Goal: Understand process/instructions: Learn how to perform a task or action

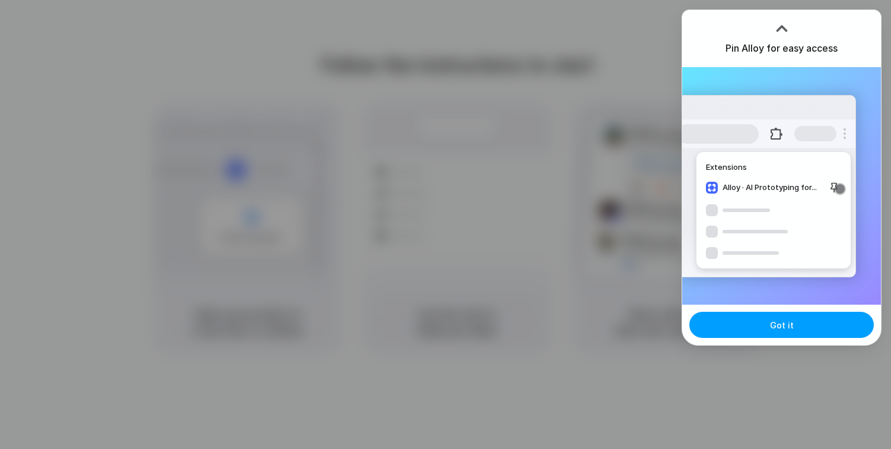
click at [761, 322] on button "Got it" at bounding box center [782, 325] width 185 height 26
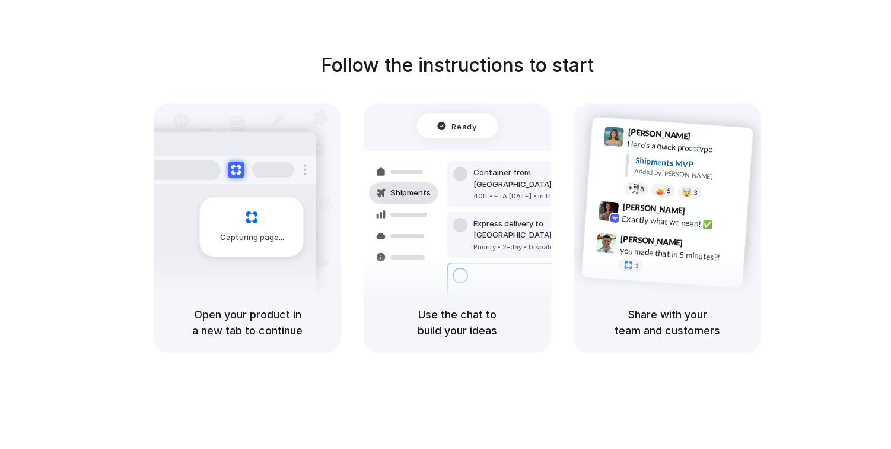
click at [811, 75] on div "Follow the instructions to start Capturing page Open your product in a new tab …" at bounding box center [457, 201] width 891 height 301
